Goal: Information Seeking & Learning: Learn about a topic

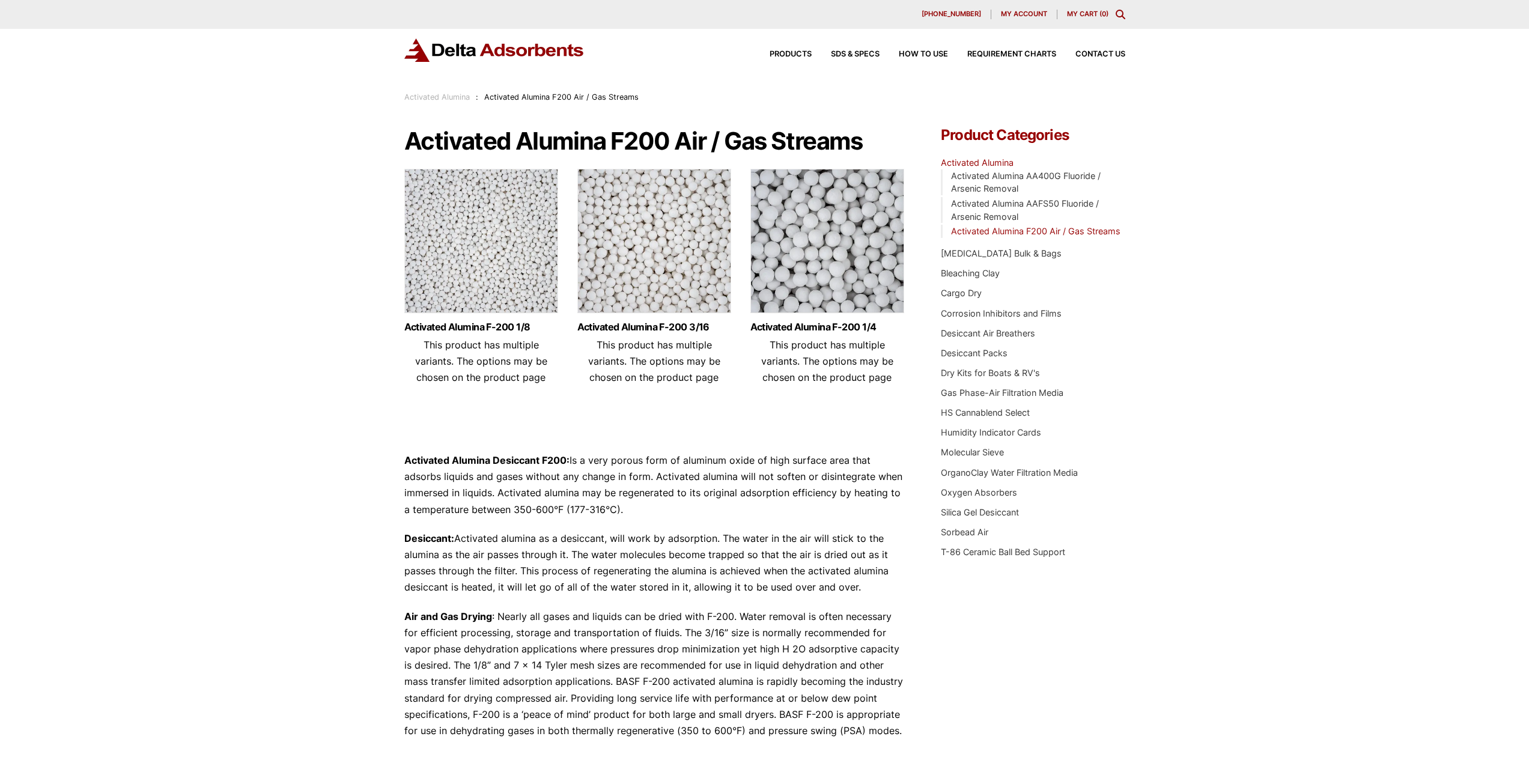
click at [466, 57] on img at bounding box center [495, 50] width 180 height 24
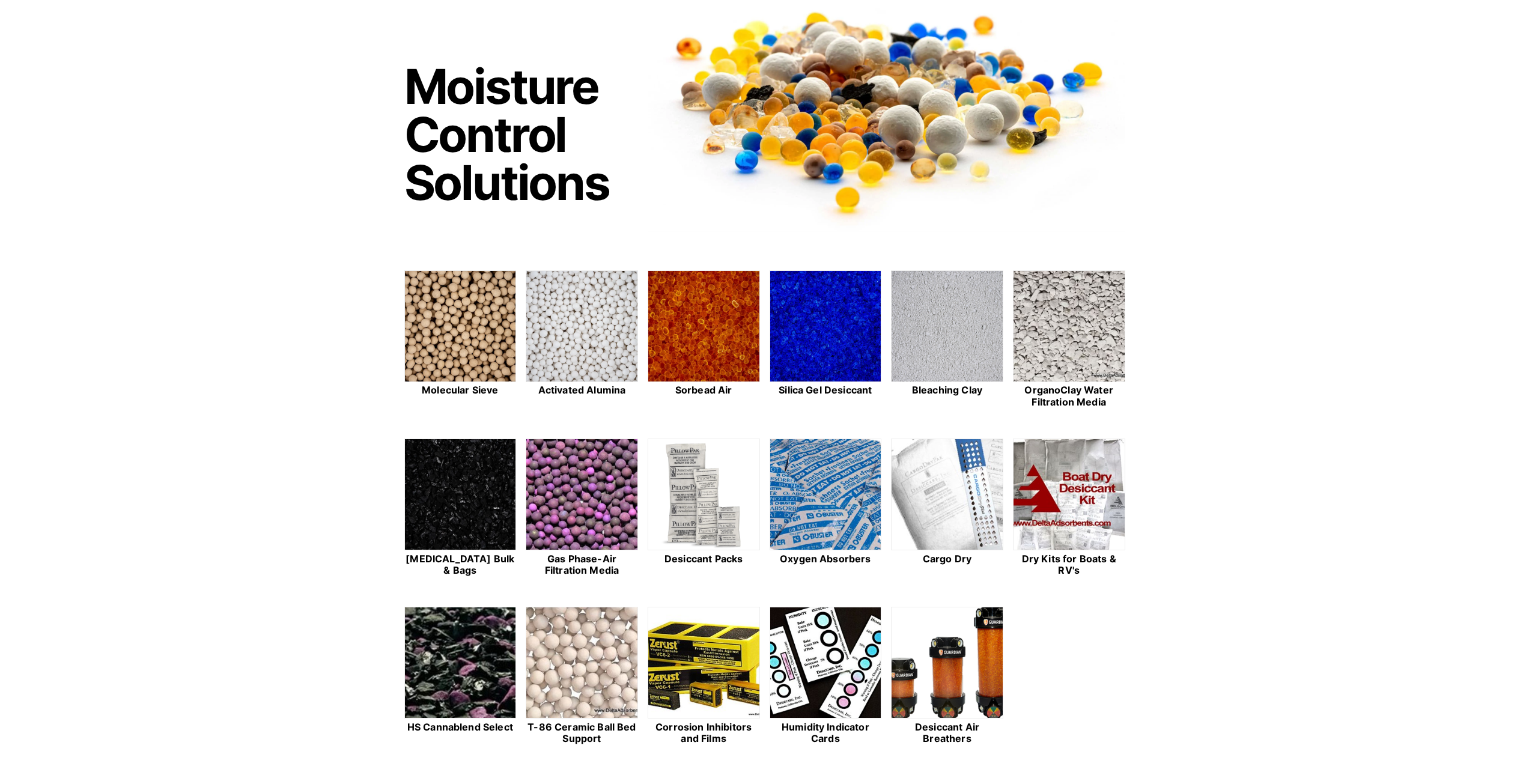
scroll to position [240, 0]
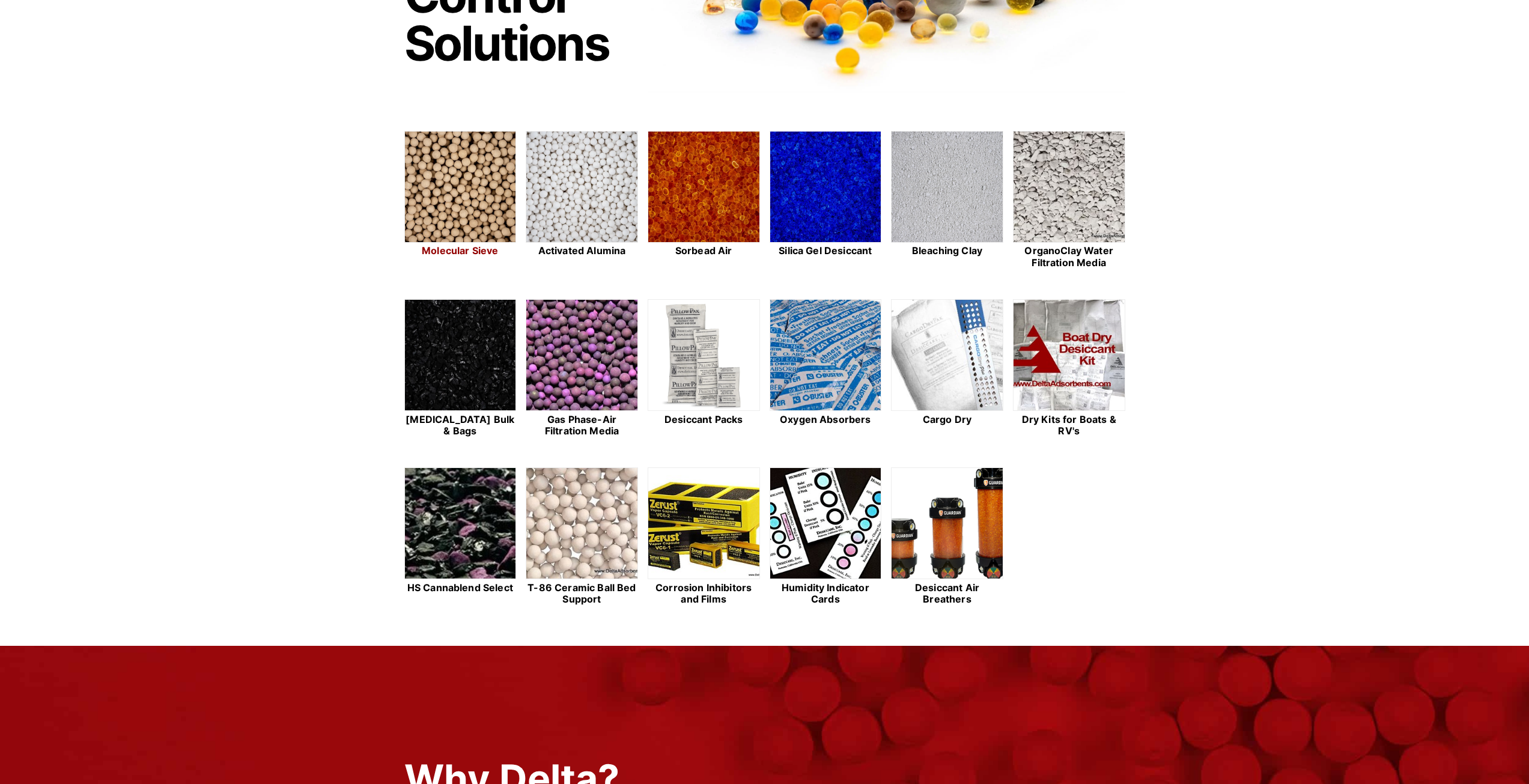
click at [485, 198] on img at bounding box center [460, 187] width 111 height 112
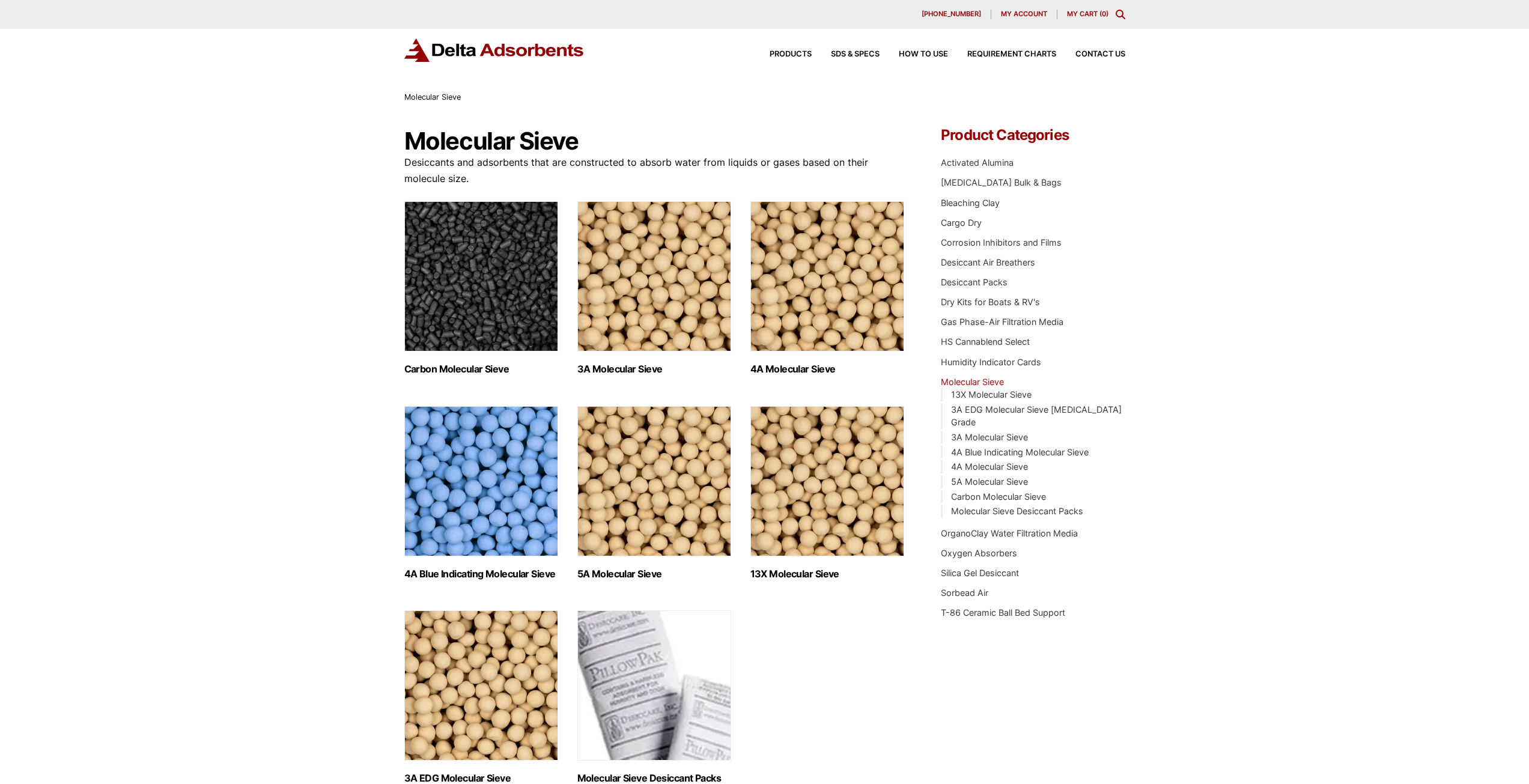
click at [659, 294] on img "Visit product category 3A Molecular Sieve" at bounding box center [655, 276] width 154 height 150
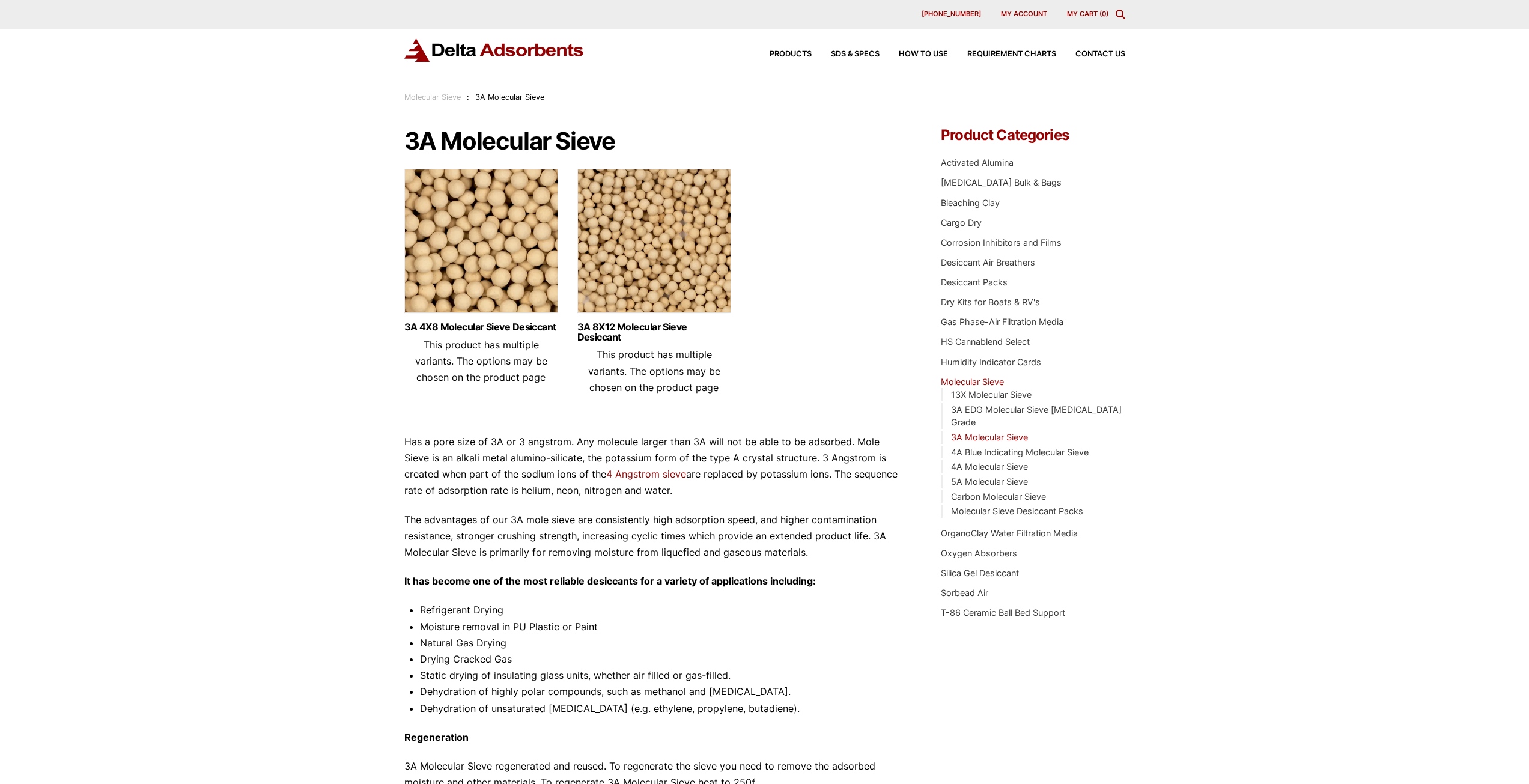
click at [487, 247] on img at bounding box center [481, 244] width 154 height 150
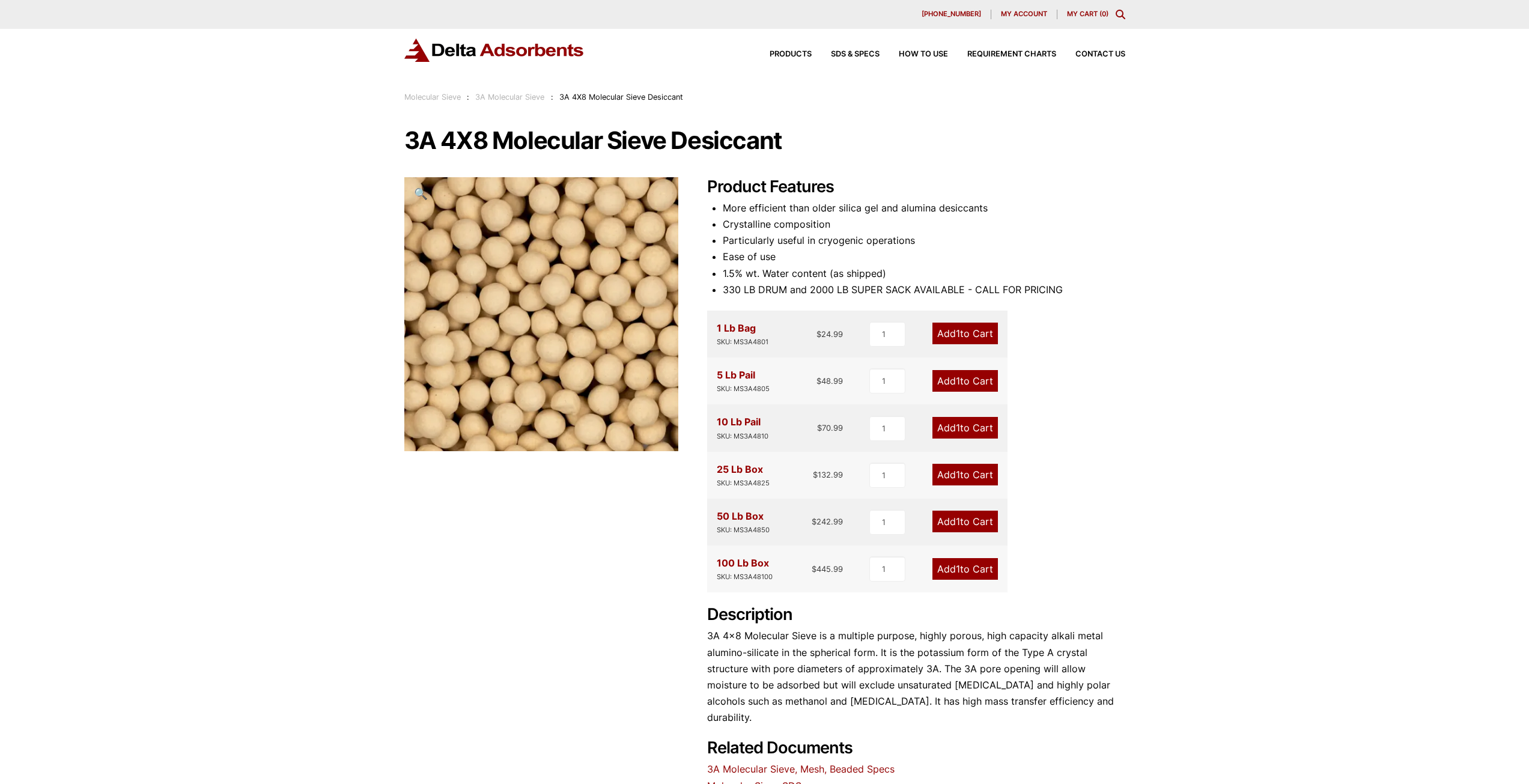
click at [1263, 388] on div "Our website has detected that you are using an outdated browser that will preve…" at bounding box center [764, 541] width 1529 height 1083
click at [533, 44] on img at bounding box center [495, 50] width 180 height 24
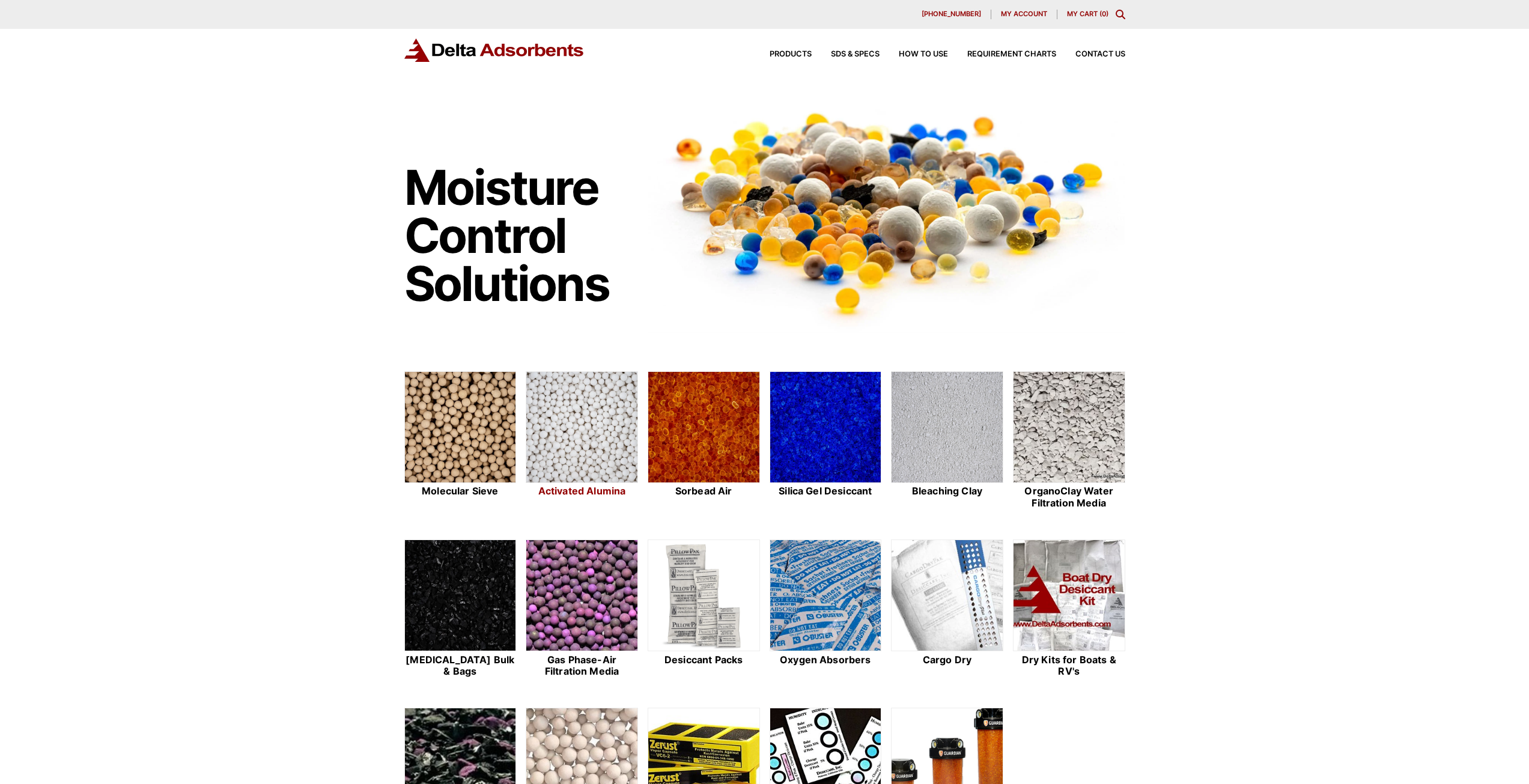
click at [589, 441] on img at bounding box center [582, 427] width 111 height 112
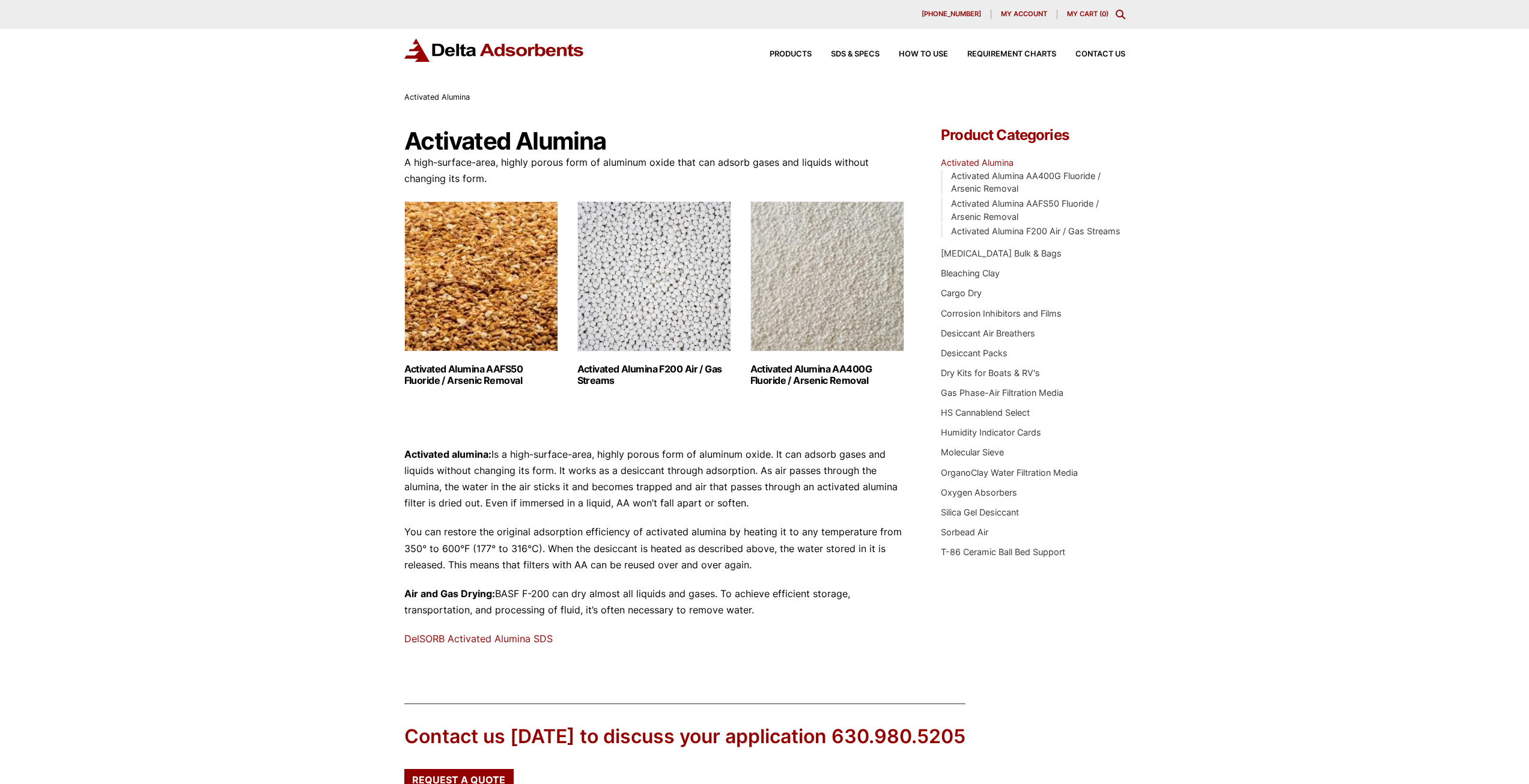
click at [630, 260] on img "Visit product category Activated Alumina F200 Air / Gas Streams" at bounding box center [655, 276] width 154 height 150
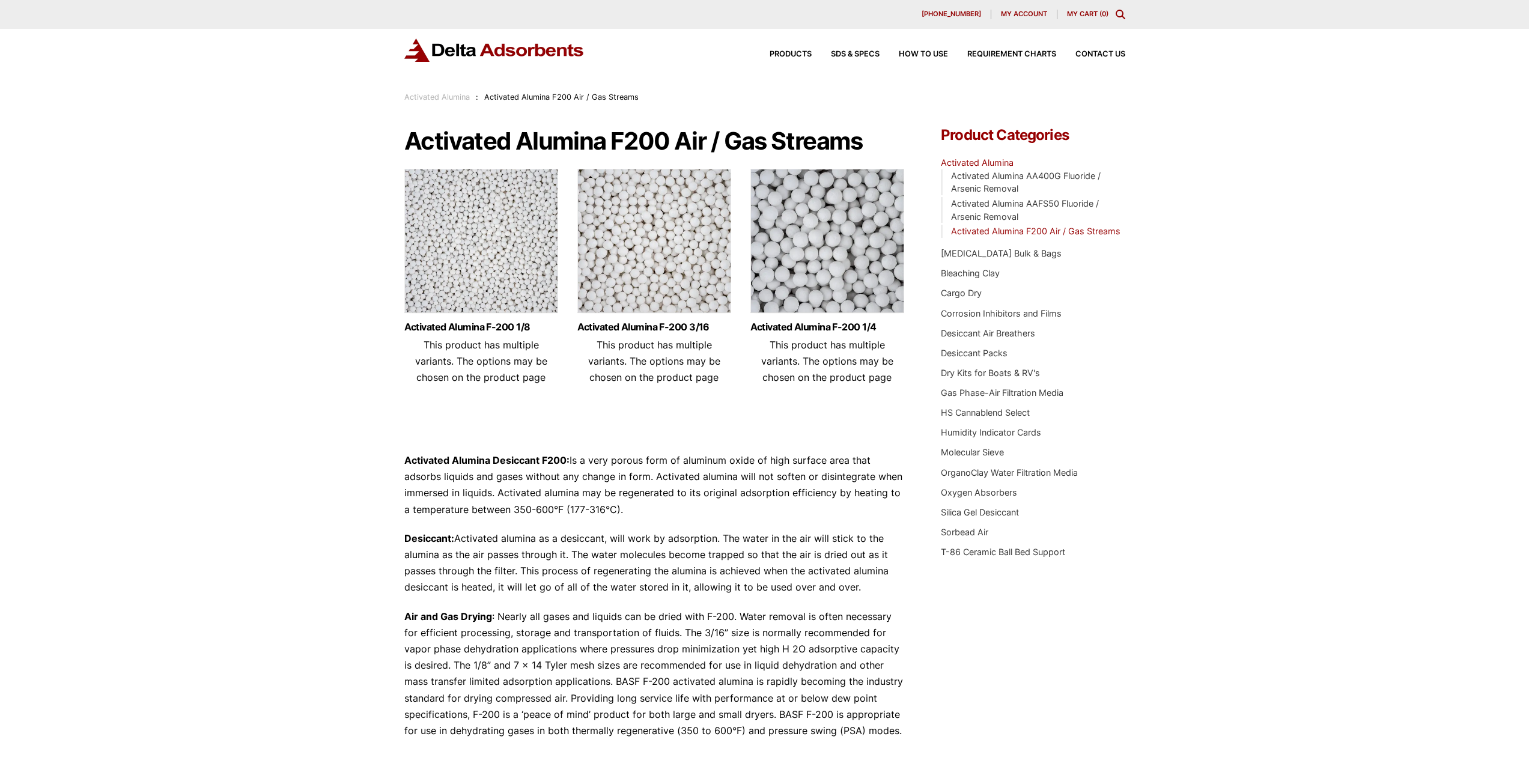
click at [674, 223] on img at bounding box center [655, 244] width 154 height 150
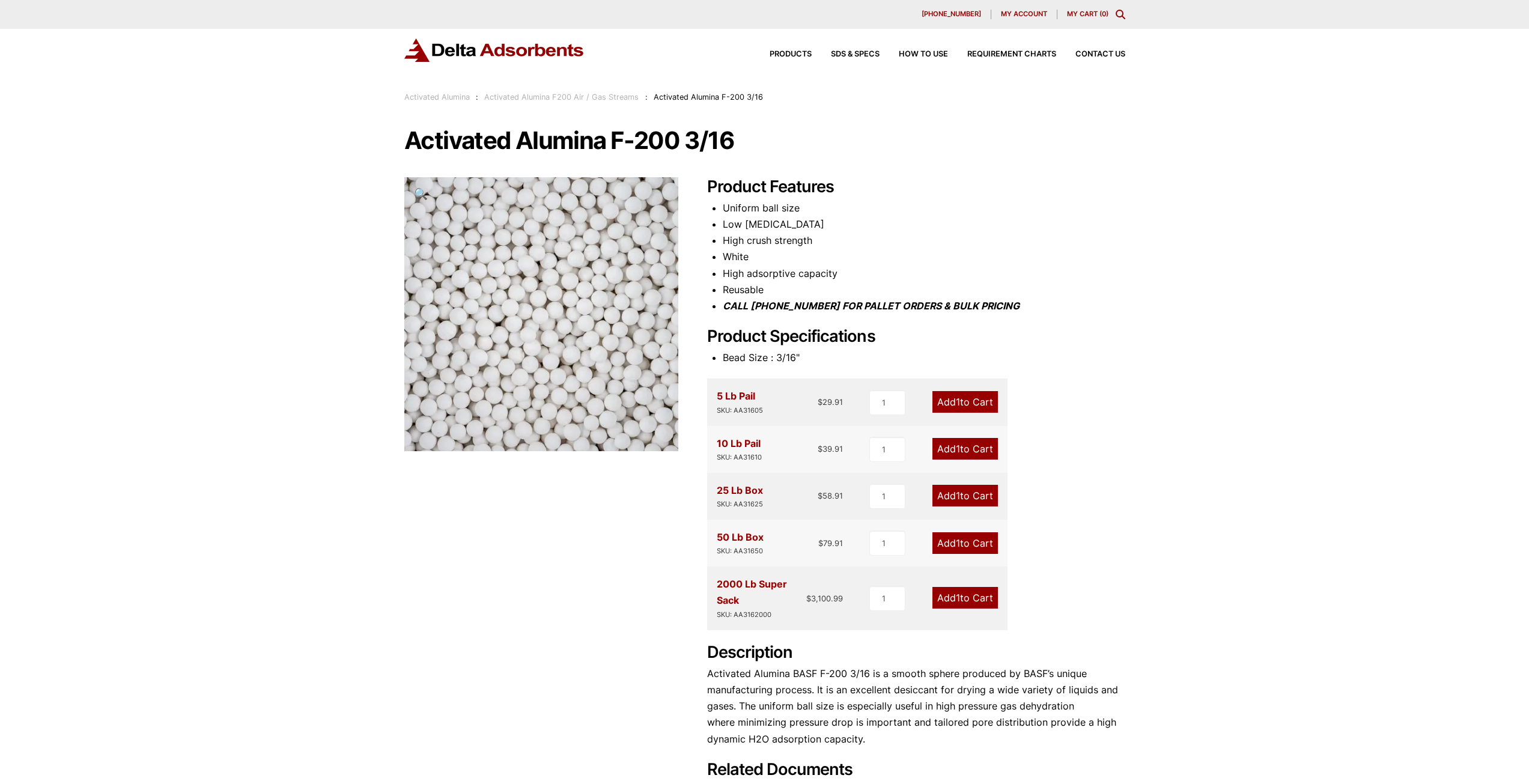
click at [1191, 317] on div "Our website has detected that you are using an outdated browser that will preve…" at bounding box center [764, 544] width 1529 height 1089
